Goal: Task Accomplishment & Management: Use online tool/utility

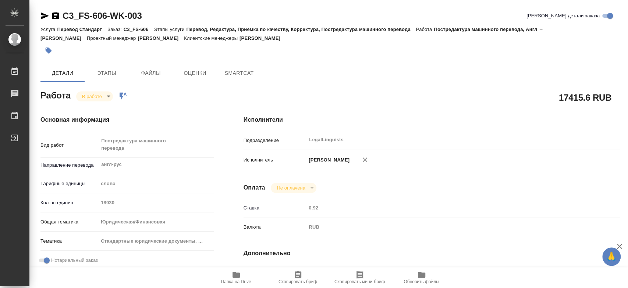
type textarea "x"
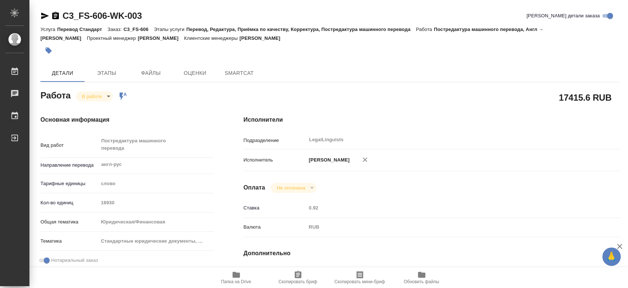
type textarea "x"
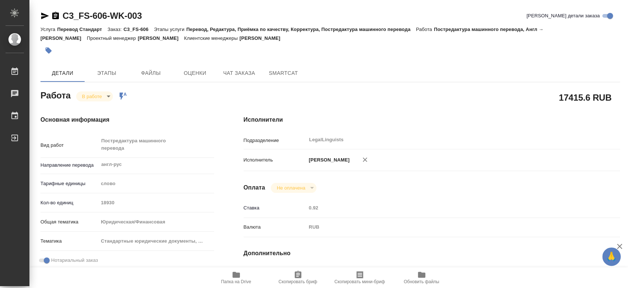
click at [243, 273] on span "Папка на Drive" at bounding box center [236, 277] width 53 height 14
type textarea "x"
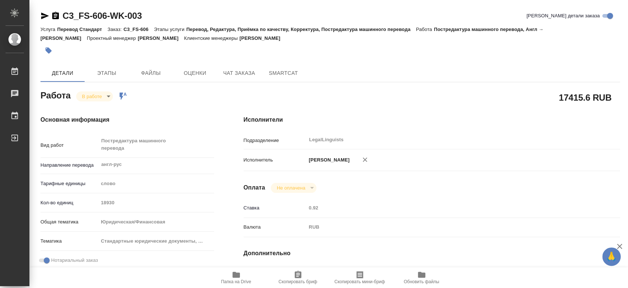
type textarea "x"
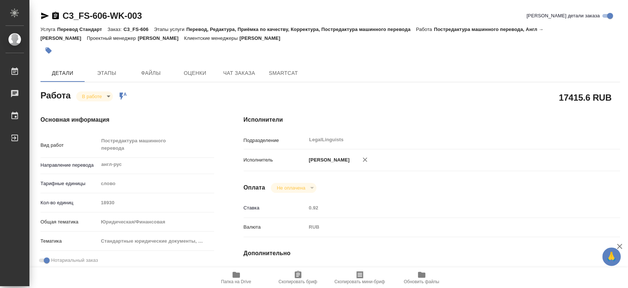
type textarea "x"
